Goal: Task Accomplishment & Management: Manage account settings

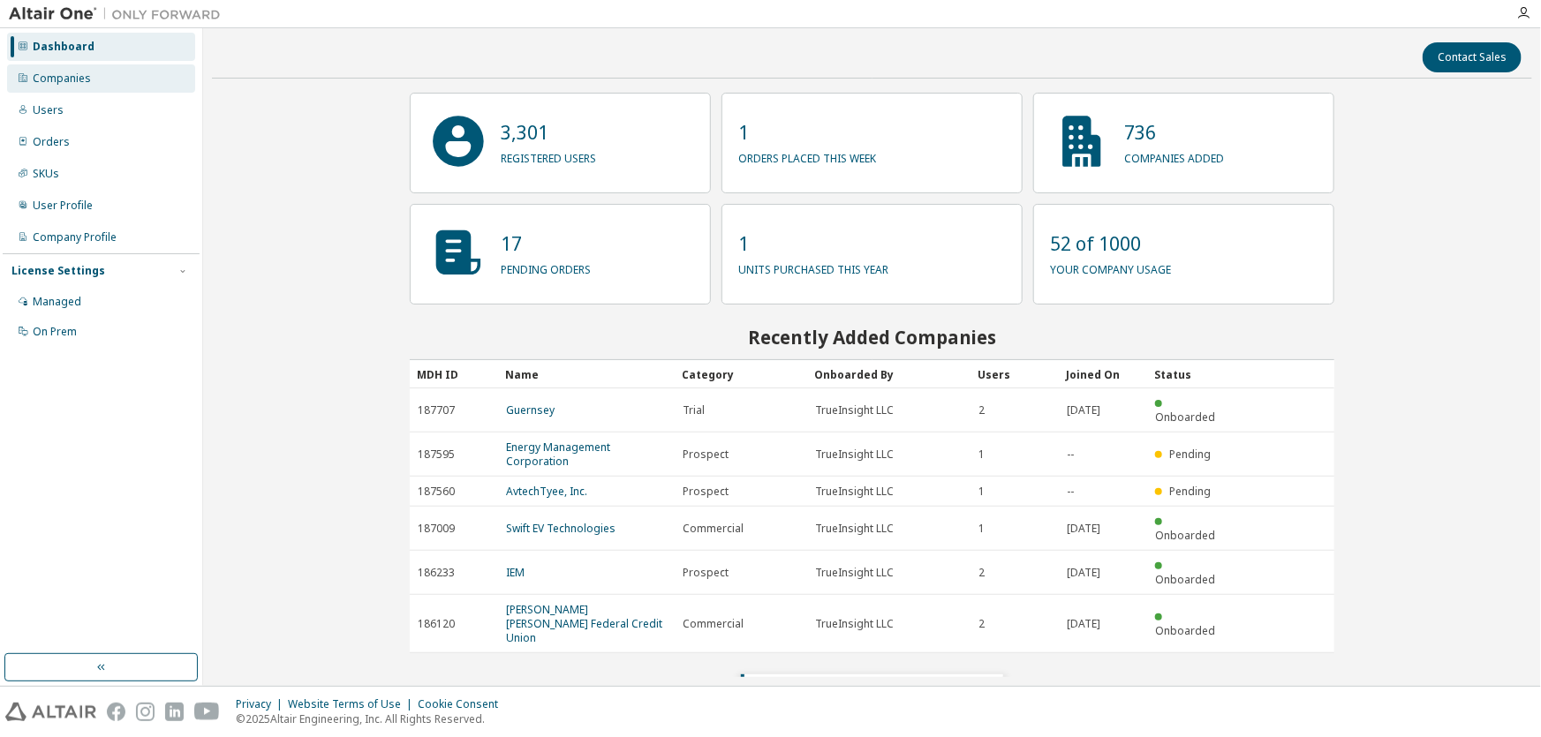
click at [91, 79] on div "Companies" at bounding box center [101, 78] width 188 height 28
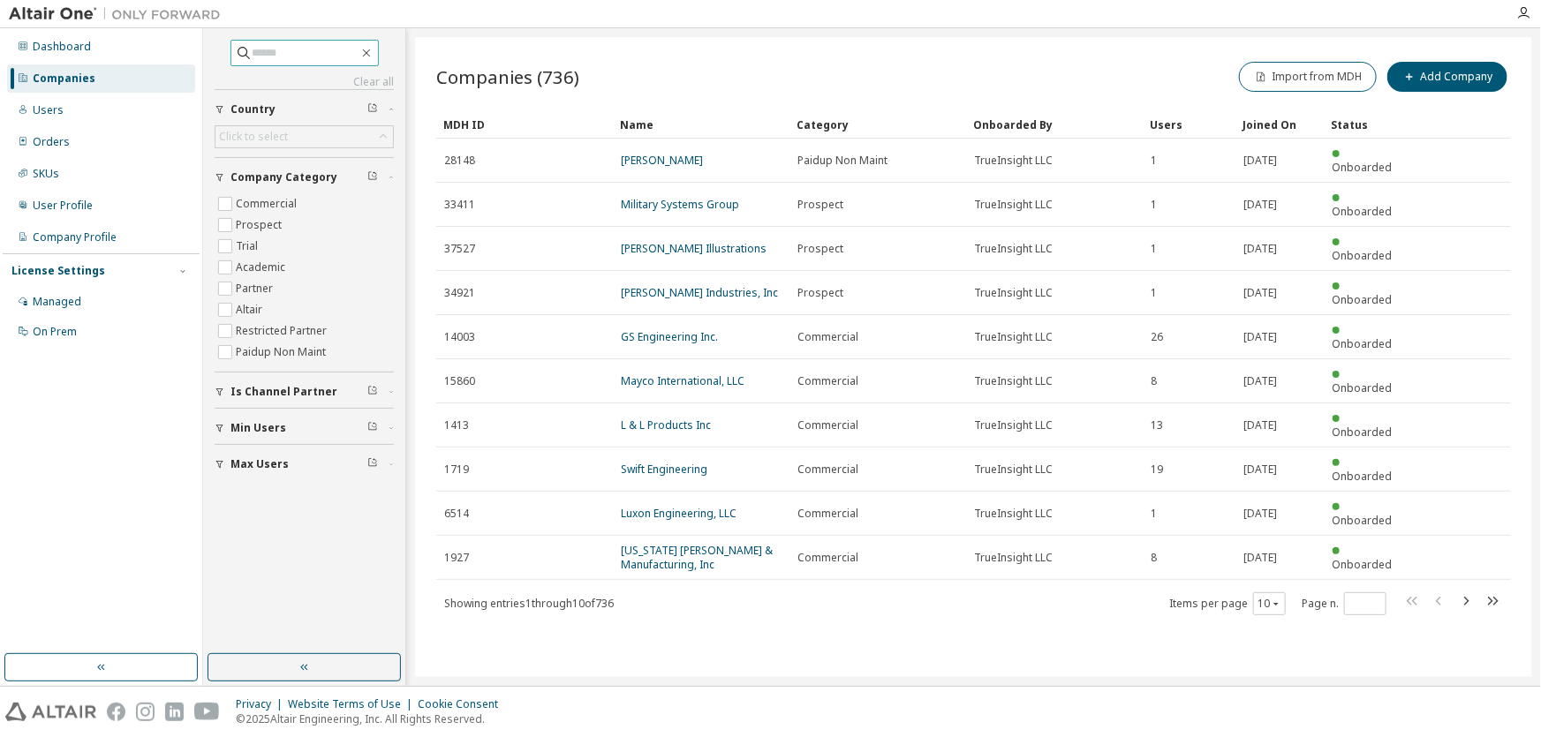
click at [253, 55] on input "text" at bounding box center [306, 53] width 106 height 18
paste input "**********"
type input "**********"
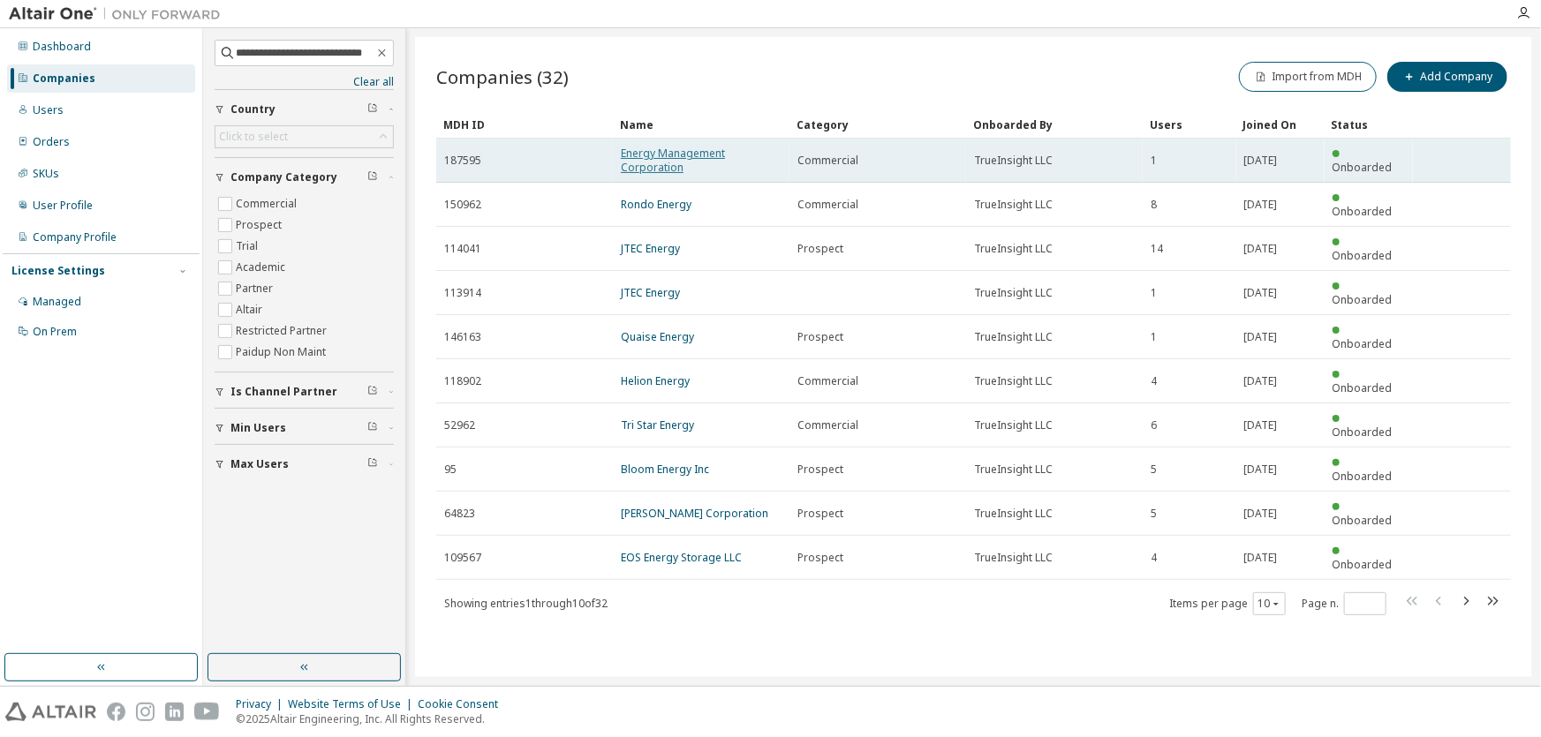
click at [657, 153] on link "Energy Management Corporation" at bounding box center [673, 160] width 104 height 29
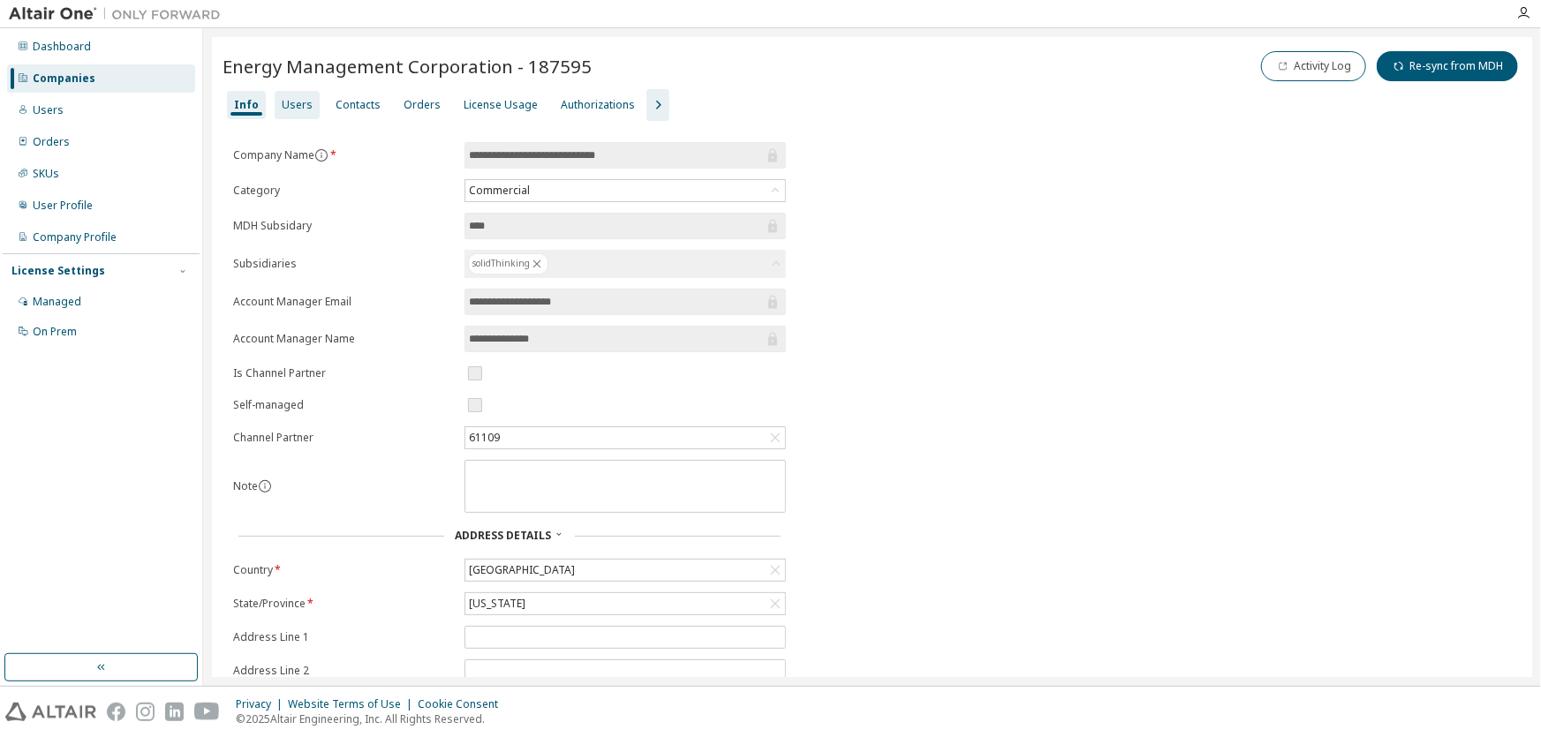
click at [284, 98] on div "Users" at bounding box center [297, 105] width 31 height 14
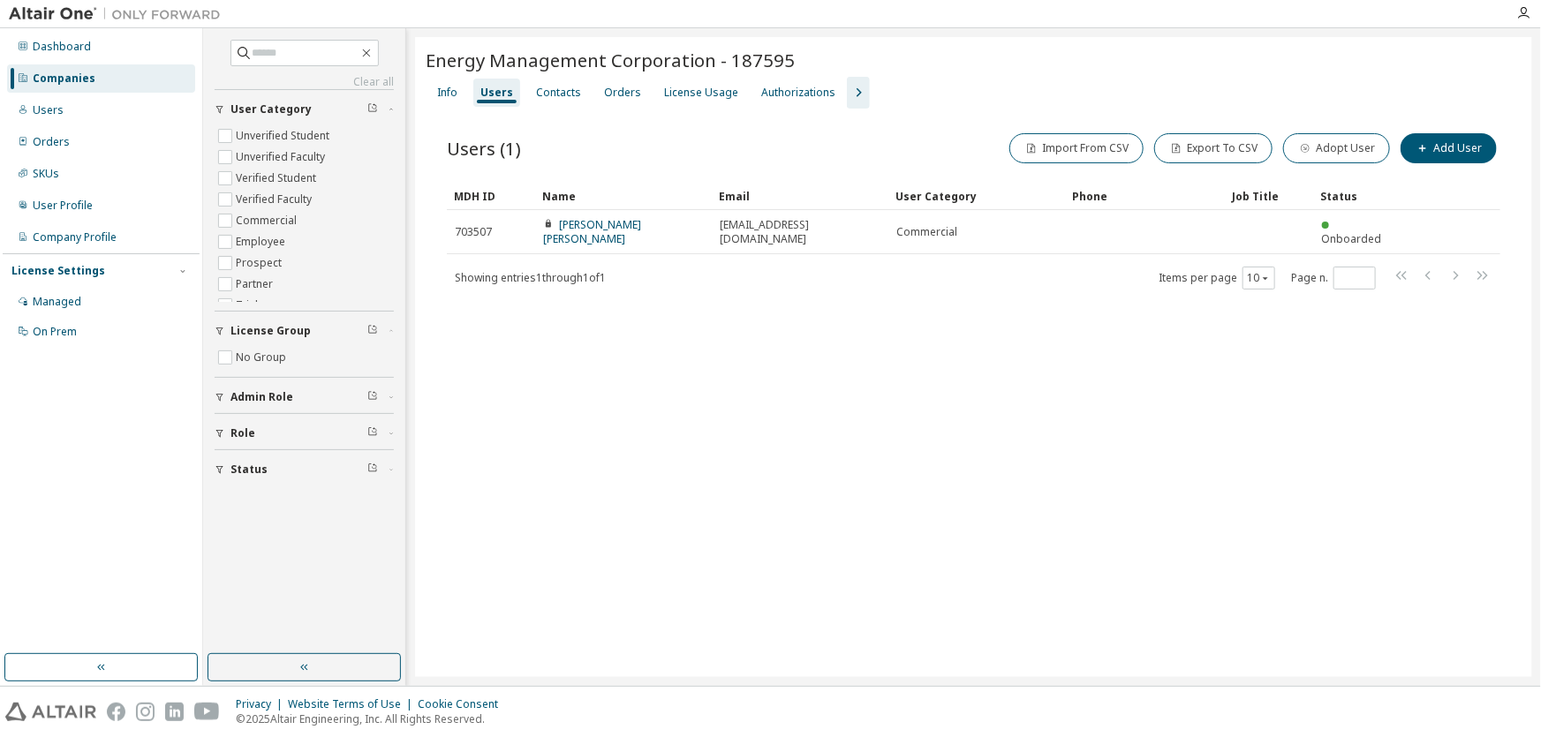
click at [848, 85] on icon "button" at bounding box center [858, 92] width 21 height 21
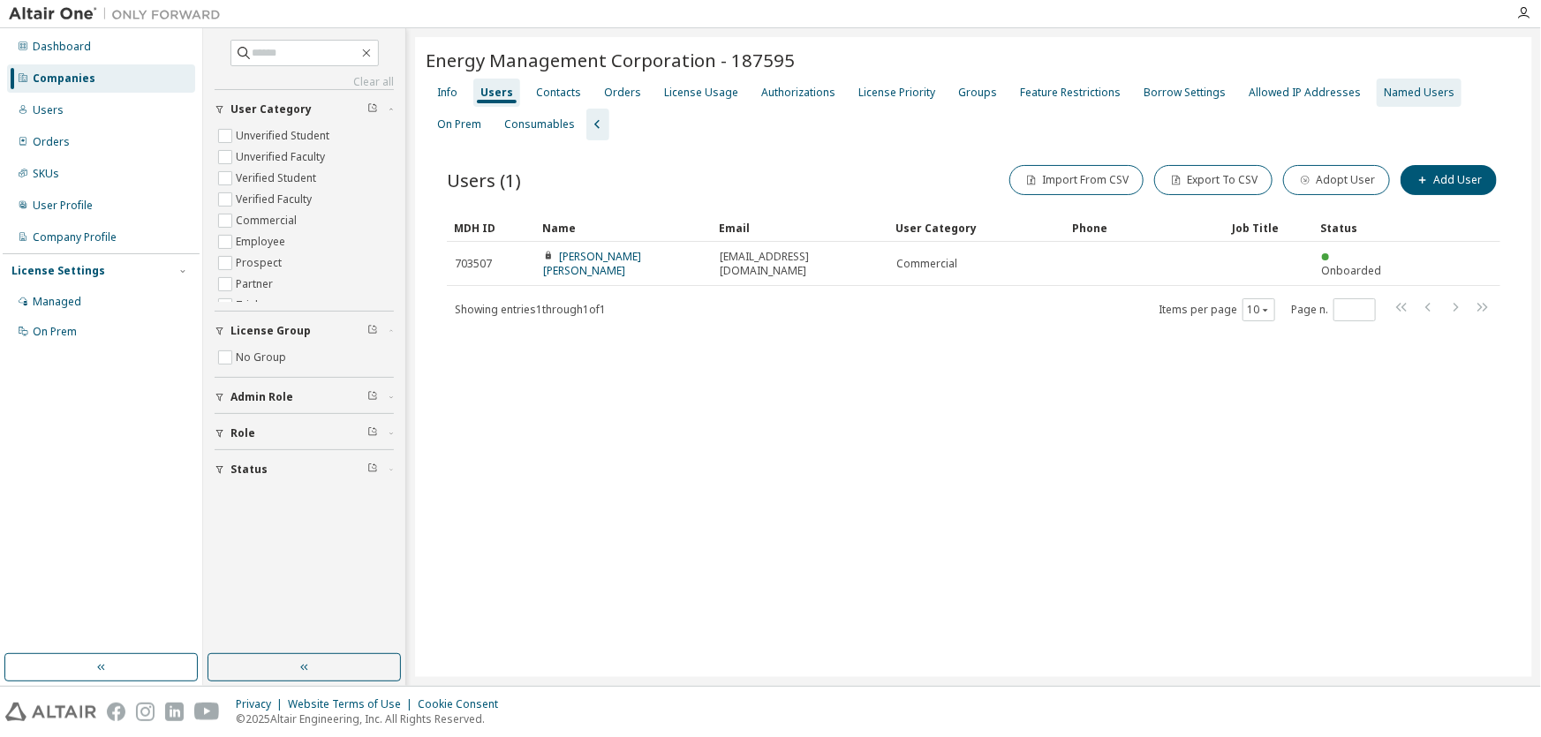
click at [1384, 94] on div "Named Users" at bounding box center [1419, 93] width 71 height 14
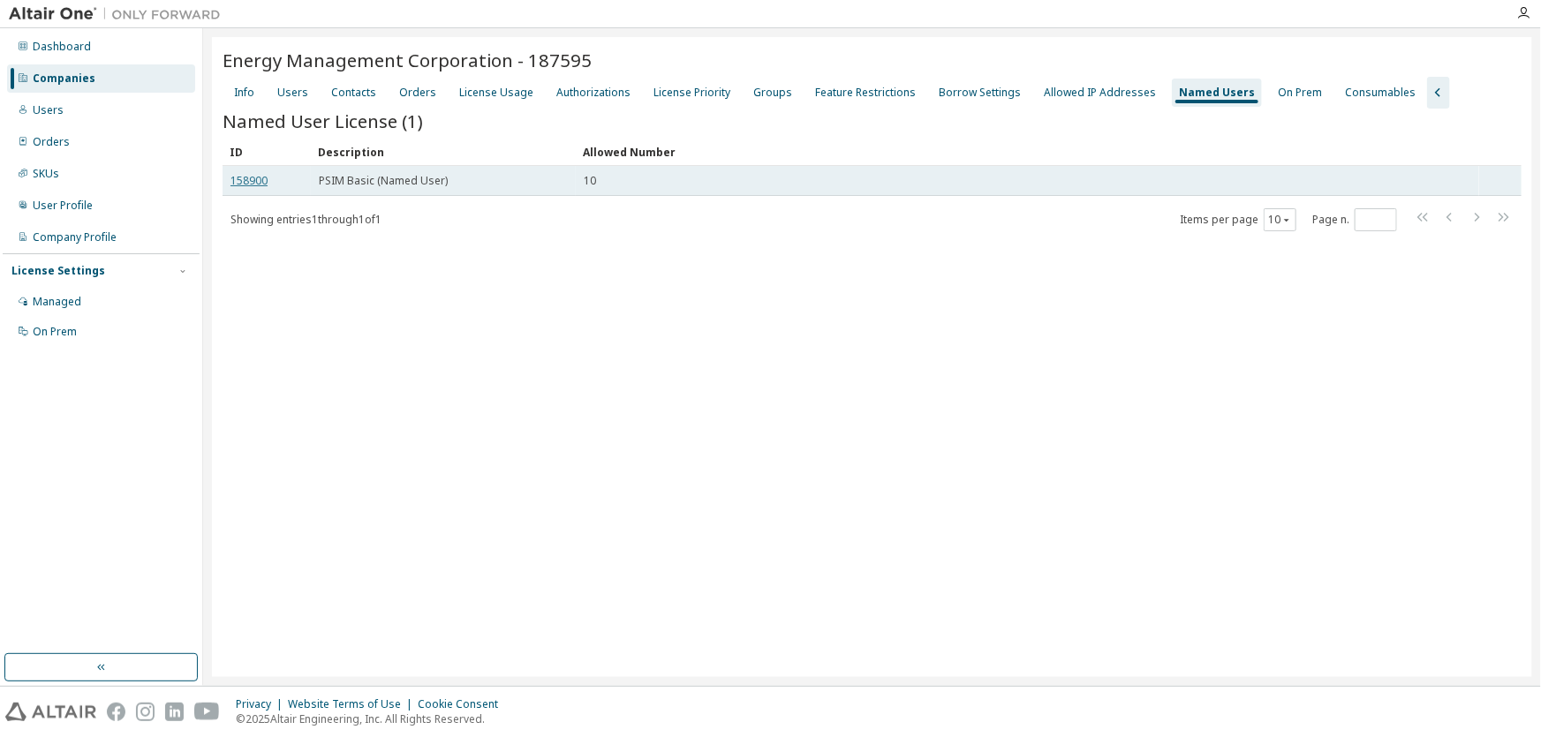
click at [252, 180] on link "158900" at bounding box center [248, 180] width 37 height 15
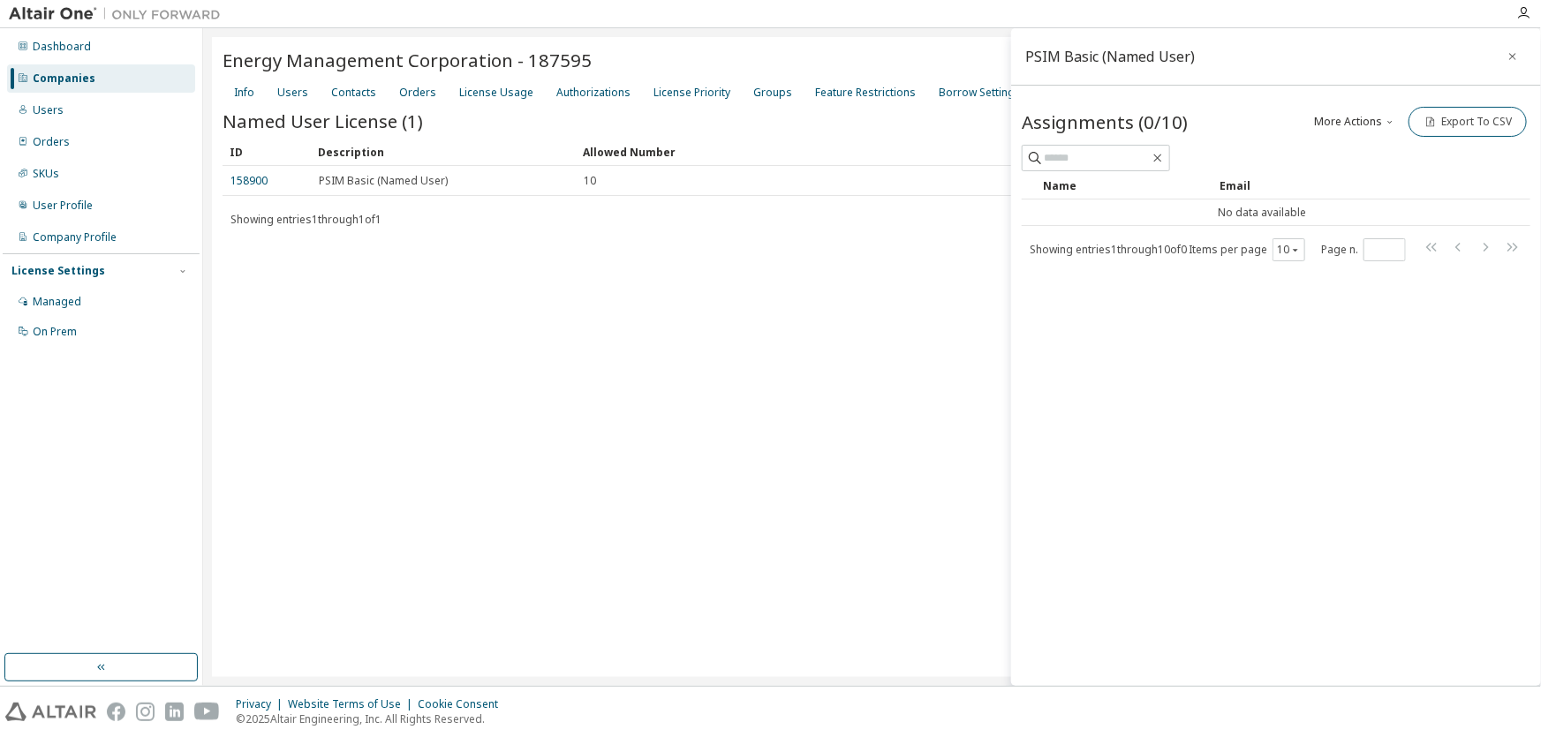
click at [645, 204] on div "ID Description Allowed Number 158900 PSIM Basic (Named User) 10 Showing entries…" at bounding box center [872, 185] width 1299 height 94
click at [1515, 58] on icon "button" at bounding box center [1512, 56] width 7 height 7
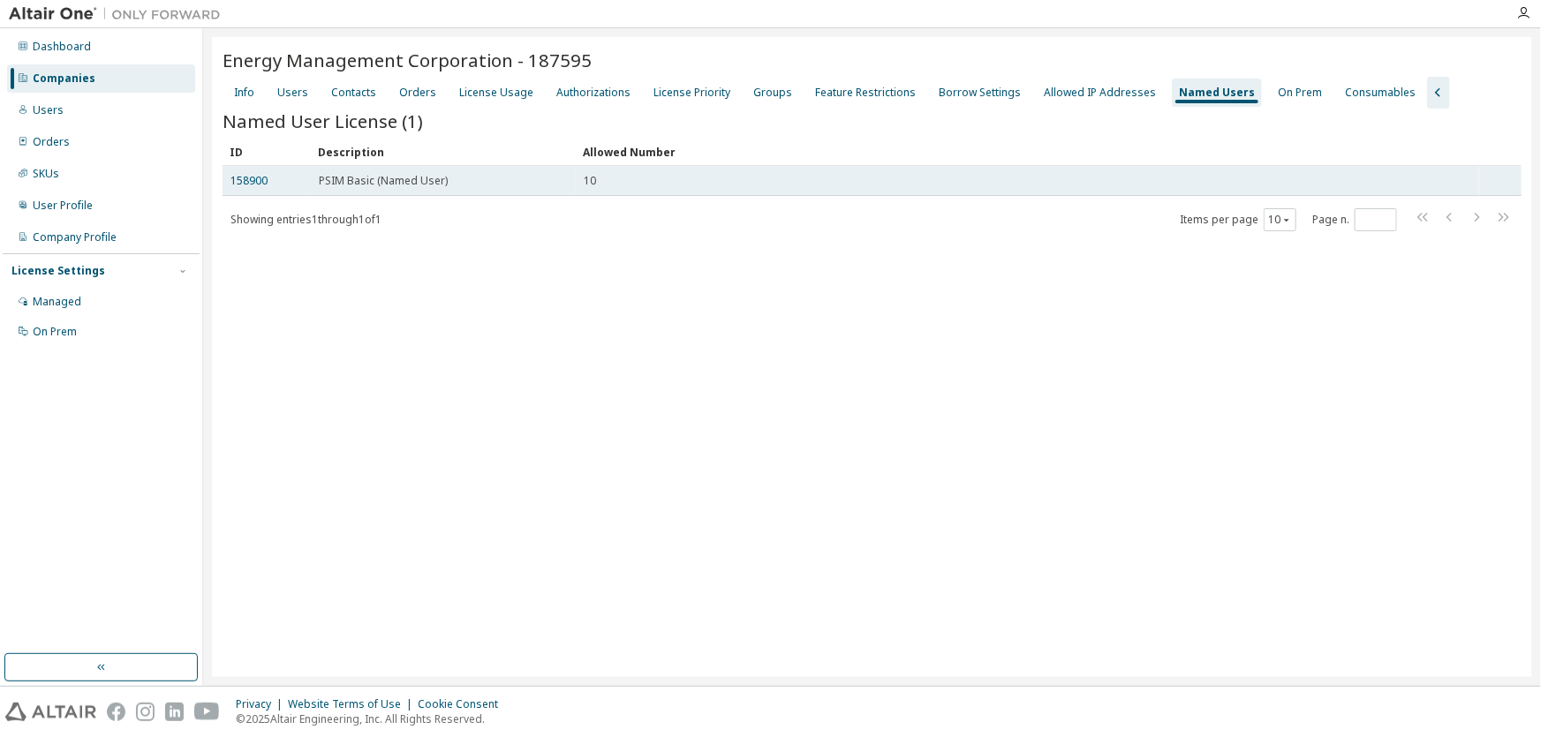
click at [386, 177] on span "PSIM Basic (Named User)" at bounding box center [383, 181] width 129 height 14
click at [246, 185] on link "158900" at bounding box center [248, 180] width 37 height 15
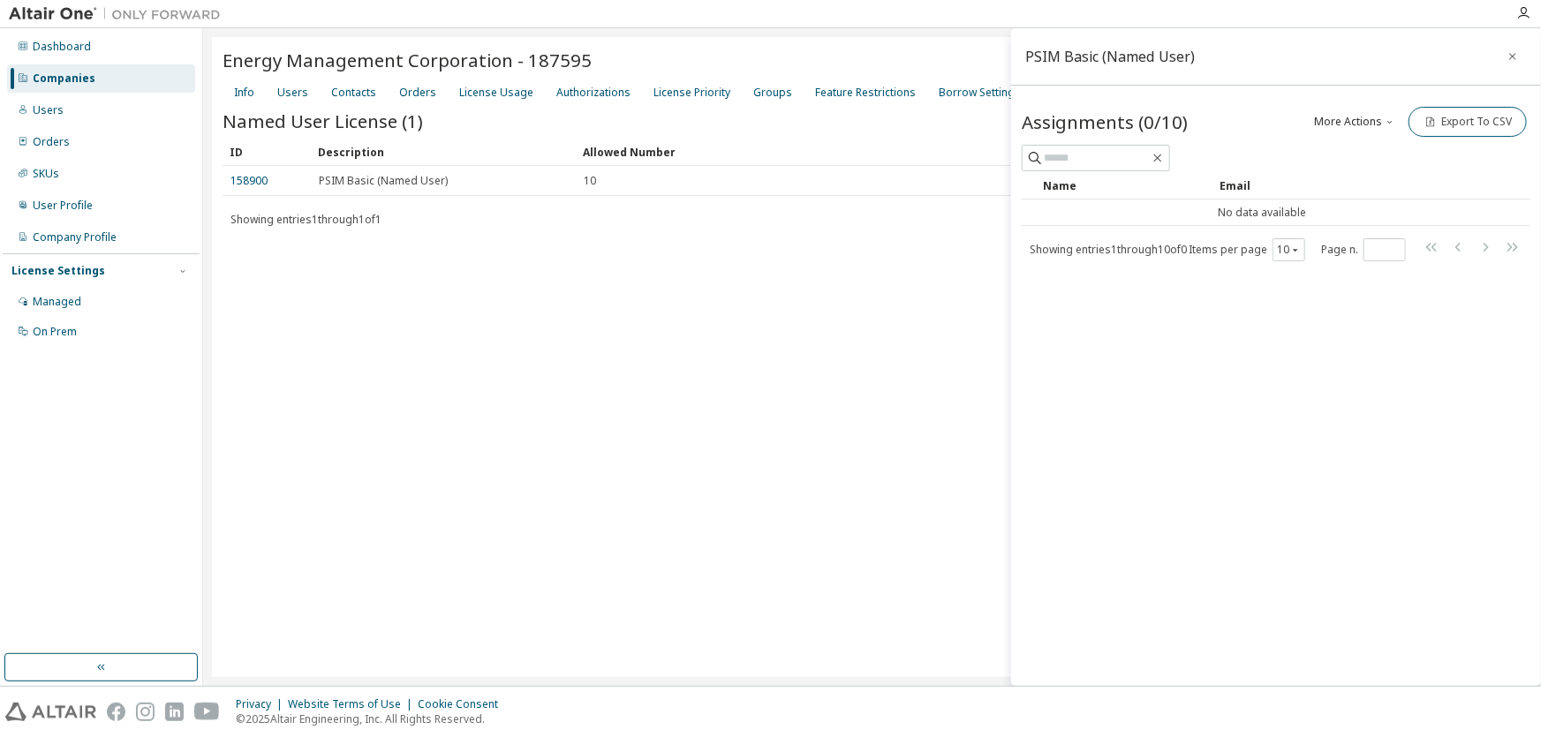
click at [1341, 111] on button "More Actions" at bounding box center [1355, 122] width 85 height 30
click at [1355, 145] on div "Add" at bounding box center [1378, 152] width 110 height 25
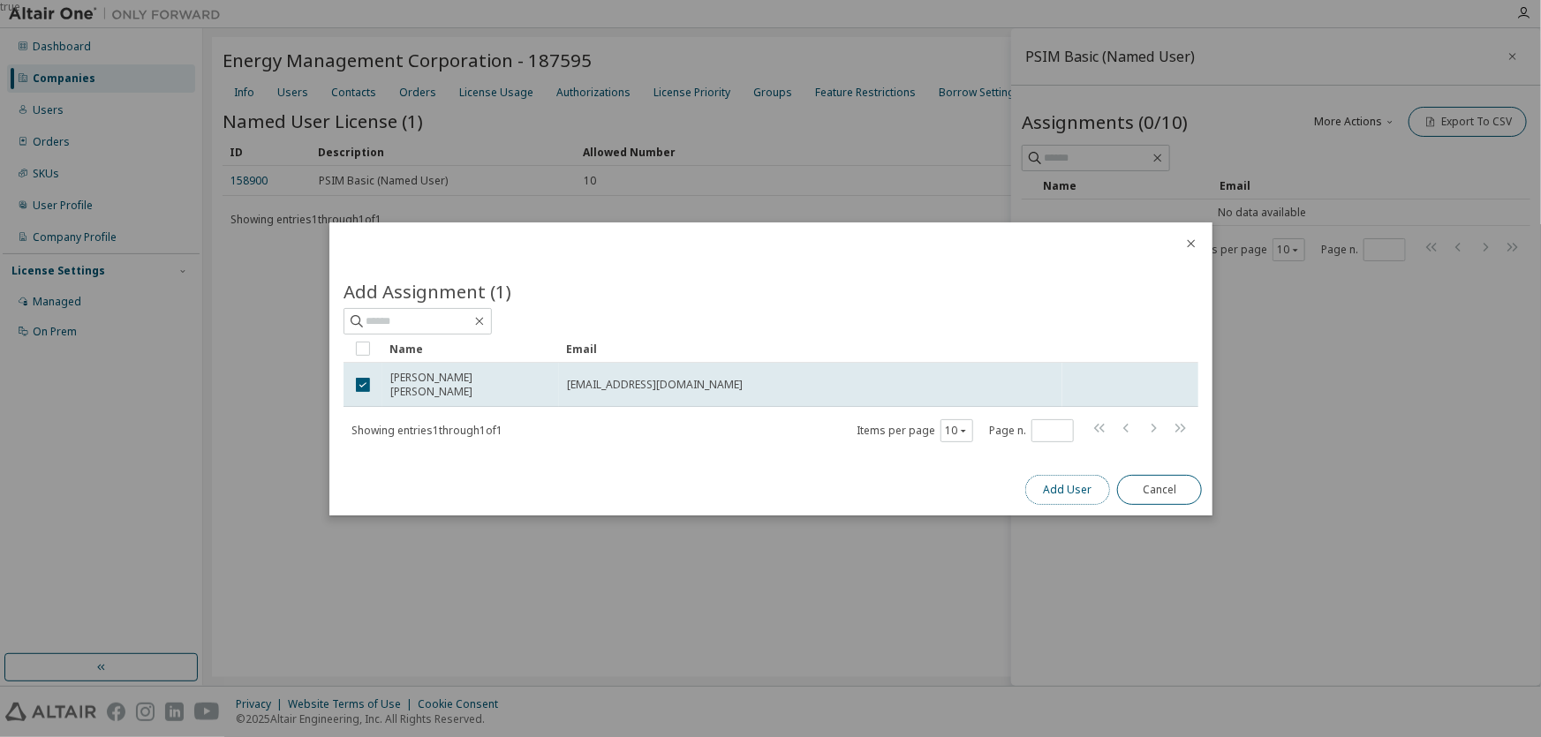
click at [1061, 489] on button "Add User" at bounding box center [1067, 490] width 85 height 30
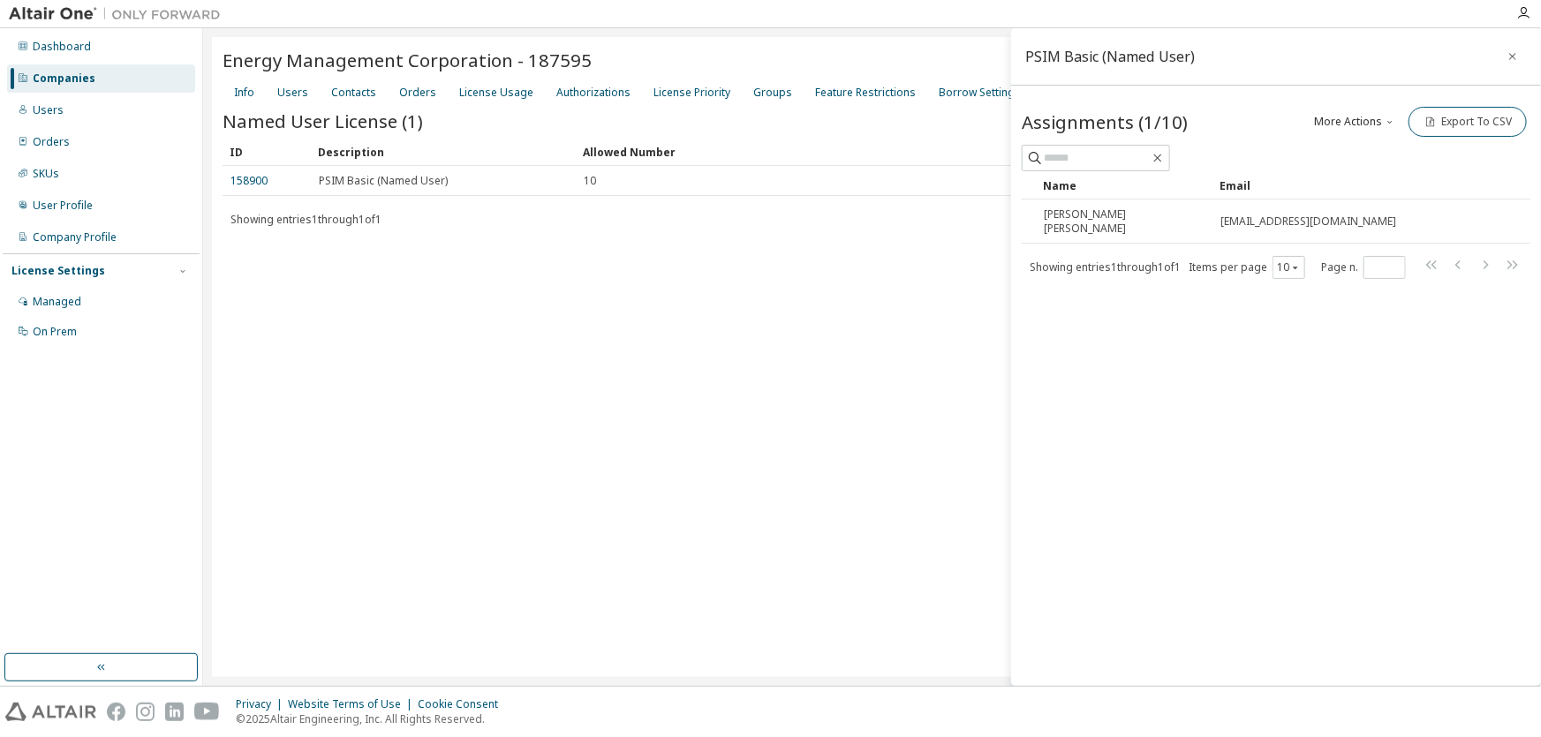
click at [338, 49] on span "Energy Management Corporation - 187595" at bounding box center [407, 60] width 369 height 25
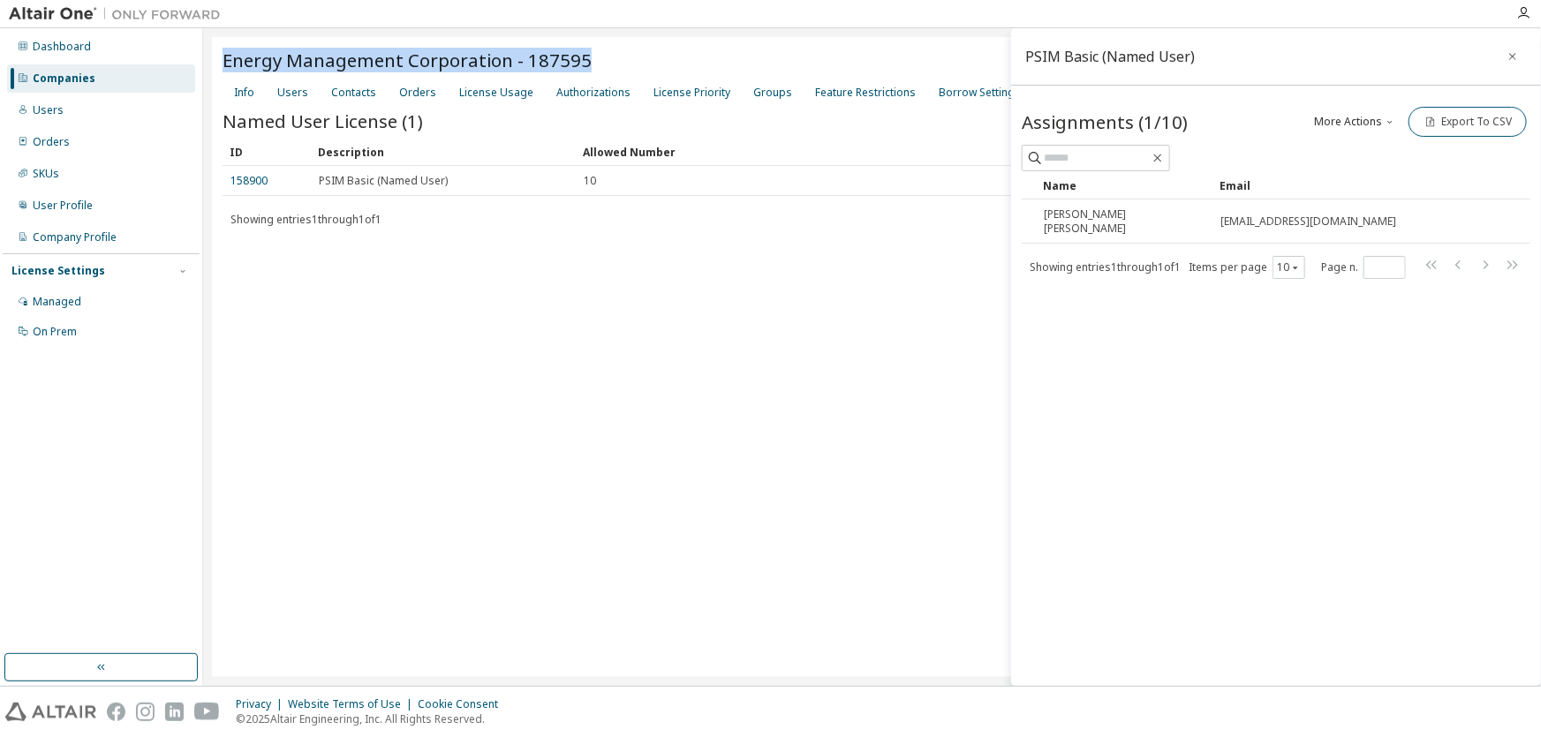
click at [338, 49] on span "Energy Management Corporation - 187595" at bounding box center [407, 60] width 369 height 25
copy span "Energy Management Corporation - 187595"
